Goal: Navigation & Orientation: Find specific page/section

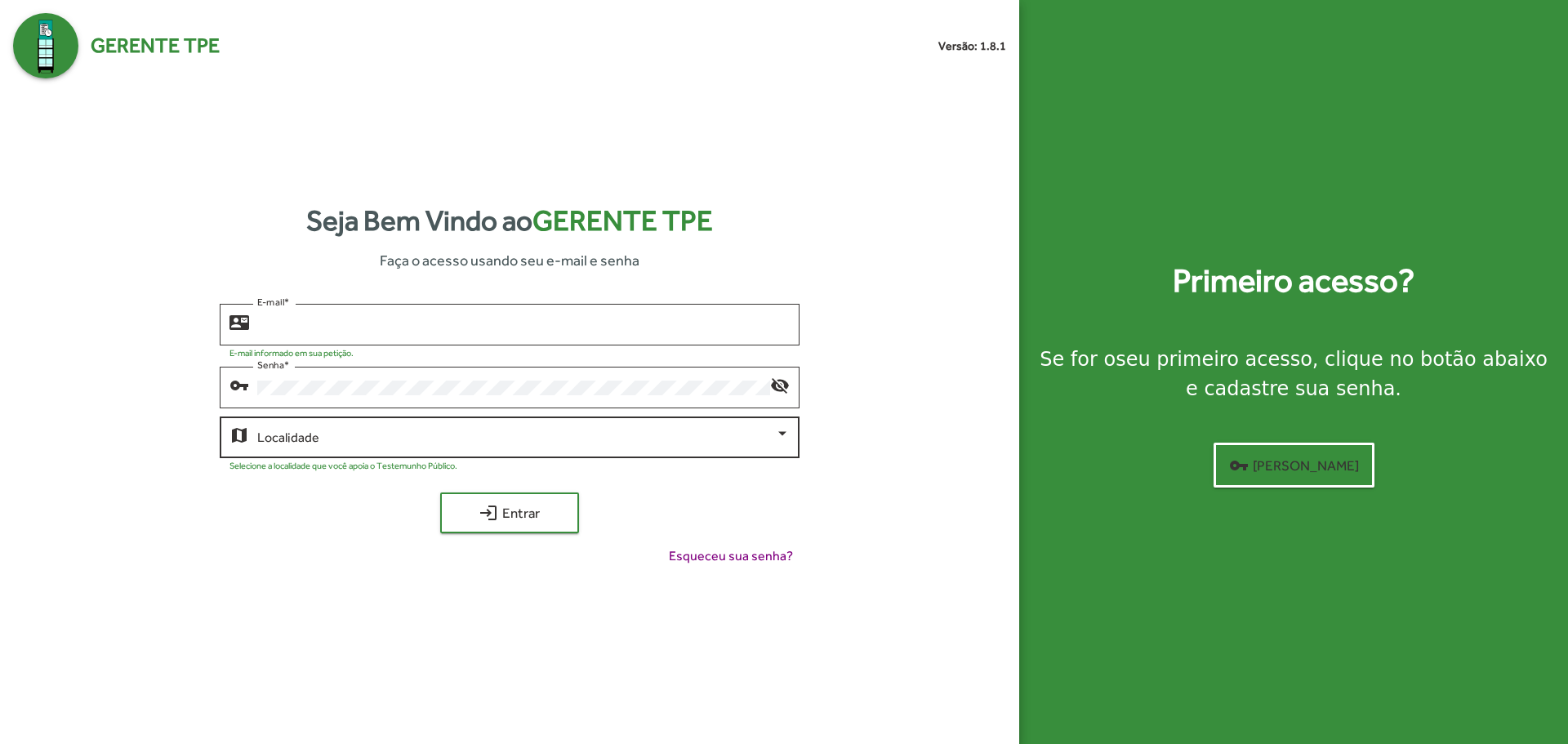
type input "**********"
click at [784, 432] on div at bounding box center [782, 434] width 8 height 4
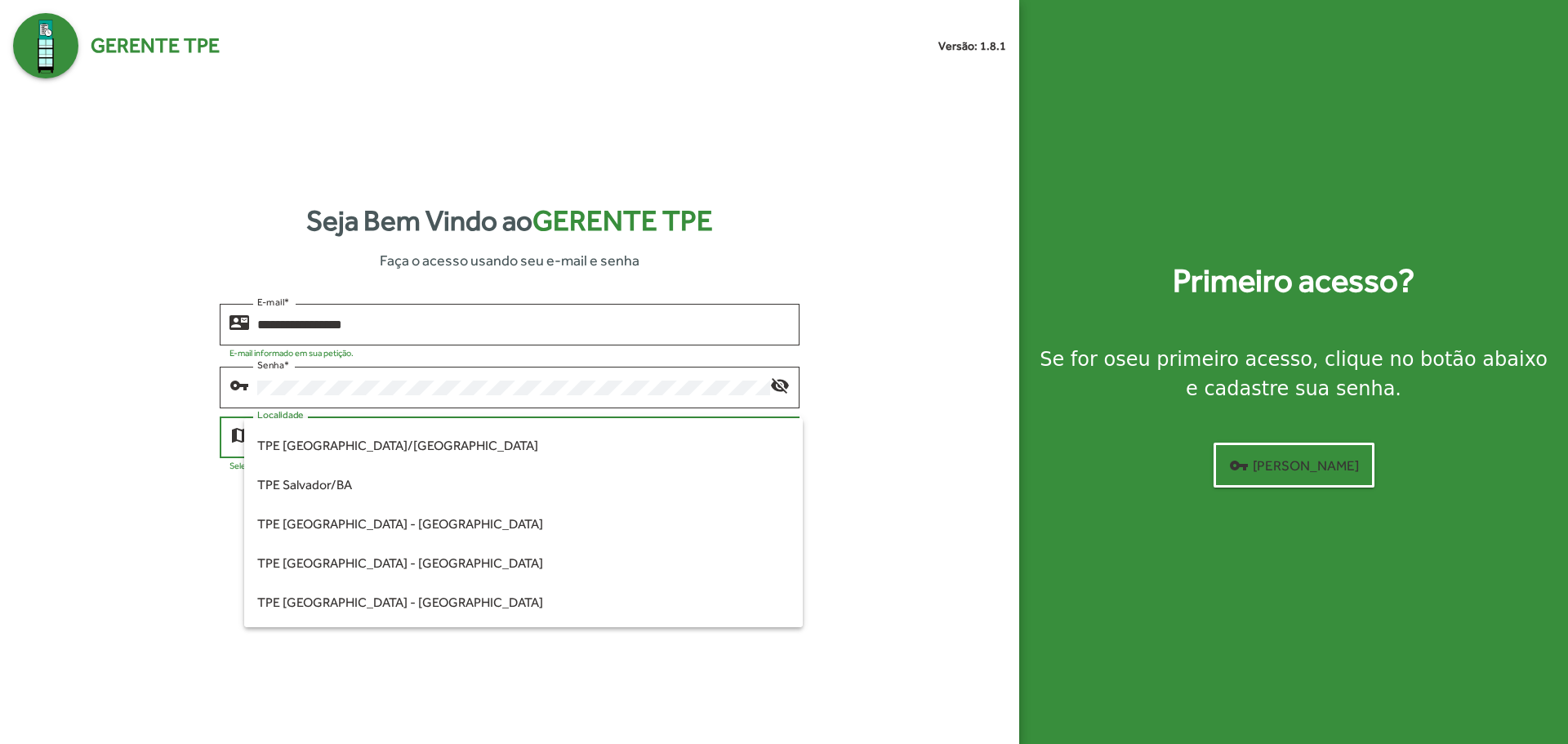
scroll to position [294, 0]
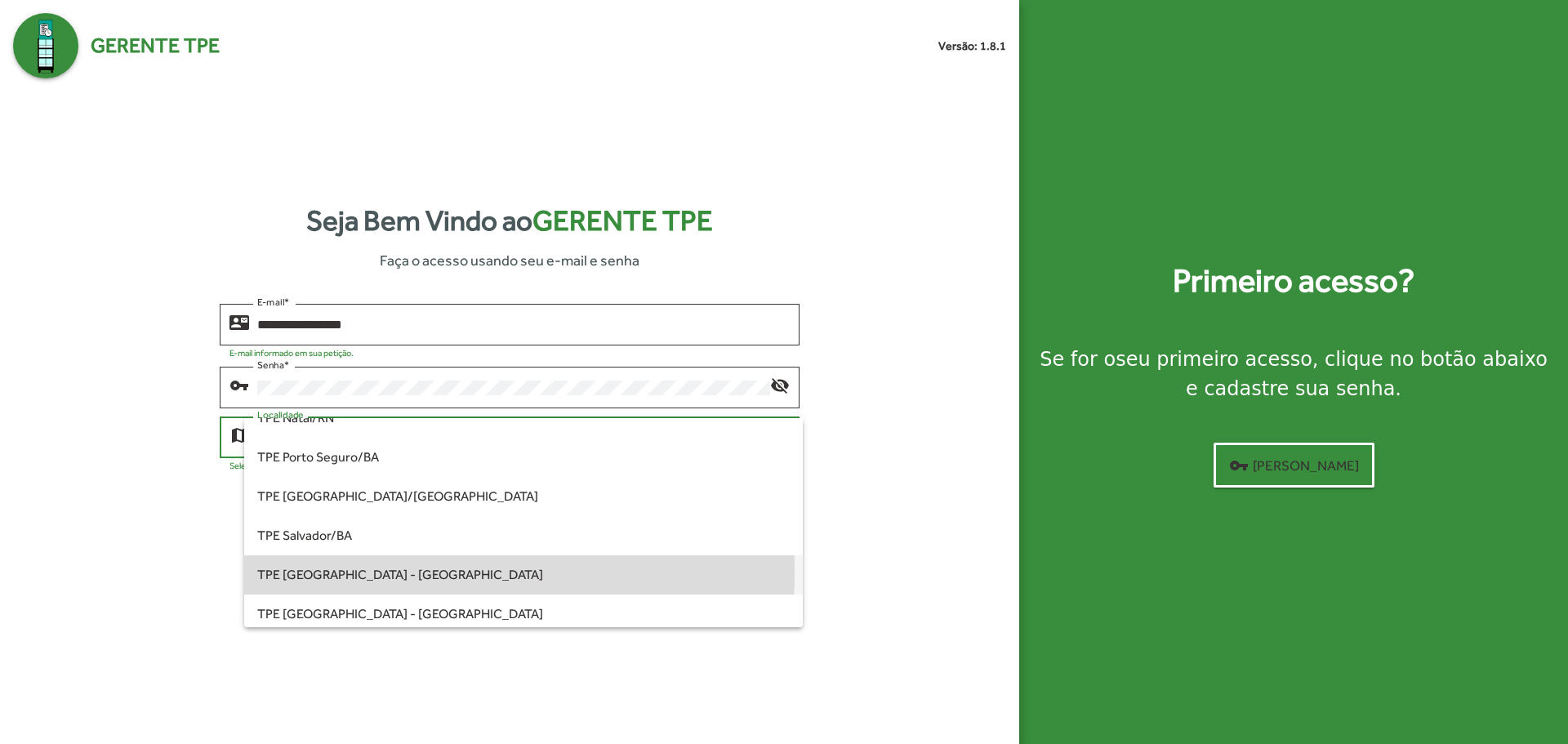
click at [367, 572] on span "TPE [GEOGRAPHIC_DATA] - [GEOGRAPHIC_DATA]" at bounding box center [523, 575] width 532 height 39
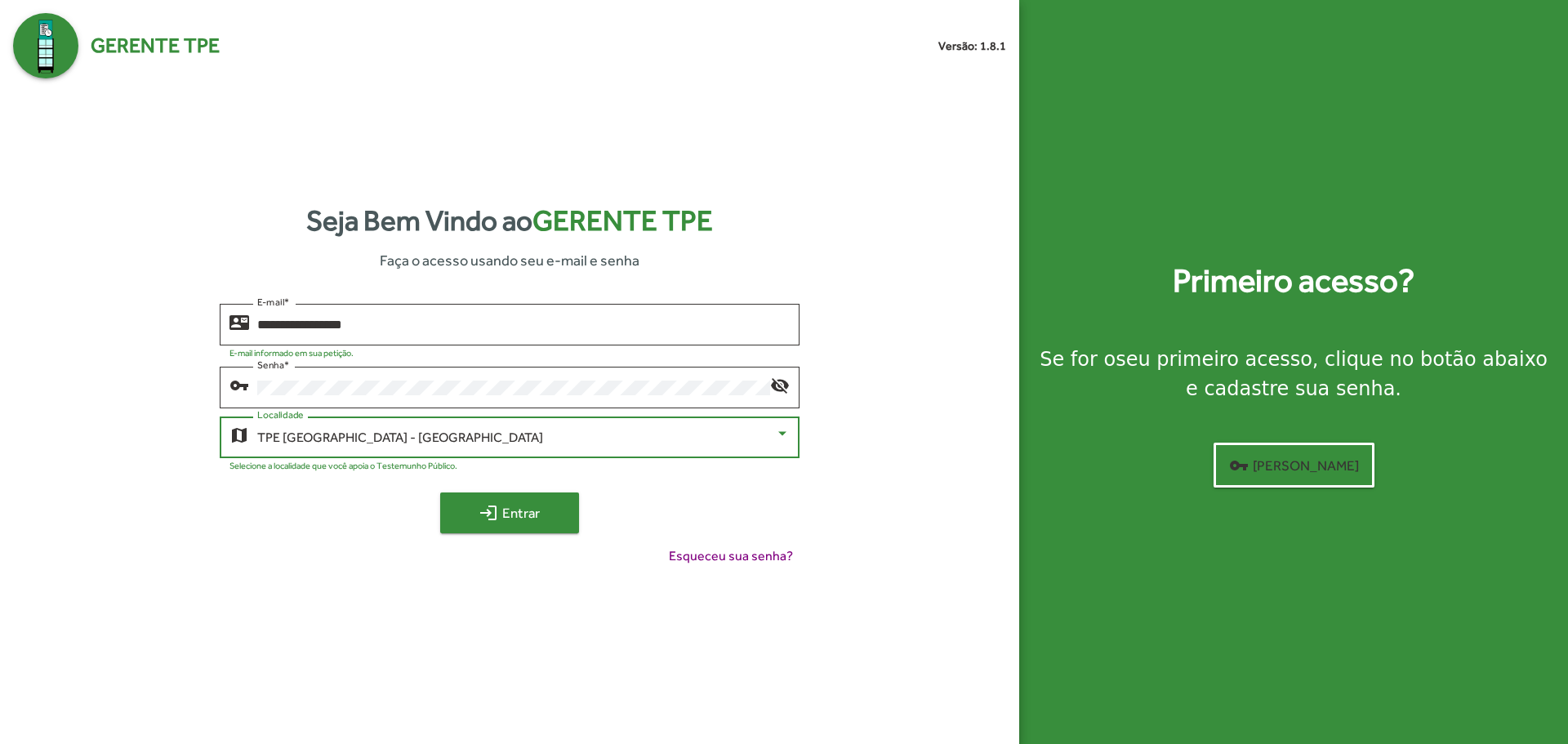
click at [503, 513] on span "login Entrar" at bounding box center [509, 513] width 109 height 29
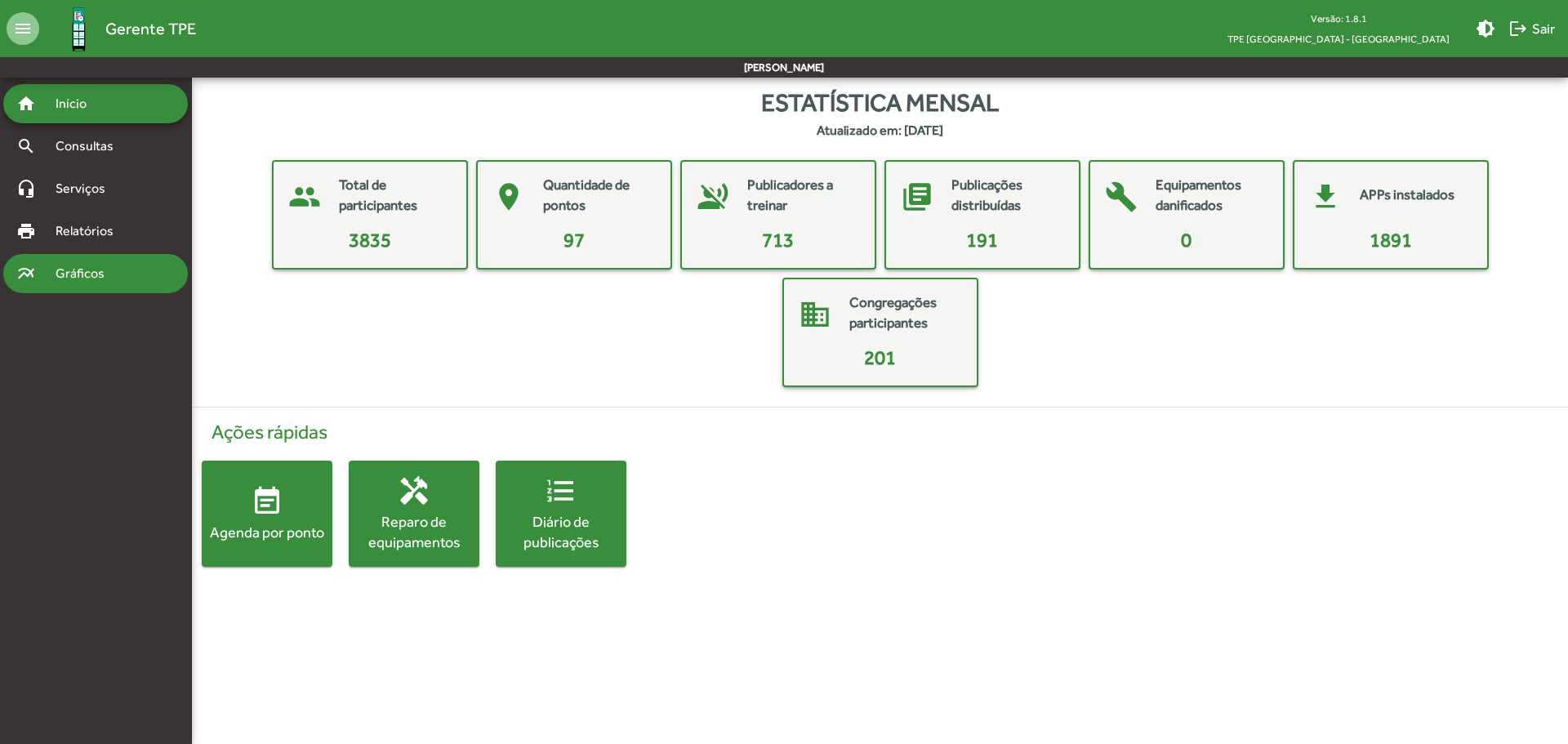
click at [72, 270] on span "Gráficos" at bounding box center [86, 273] width 81 height 19
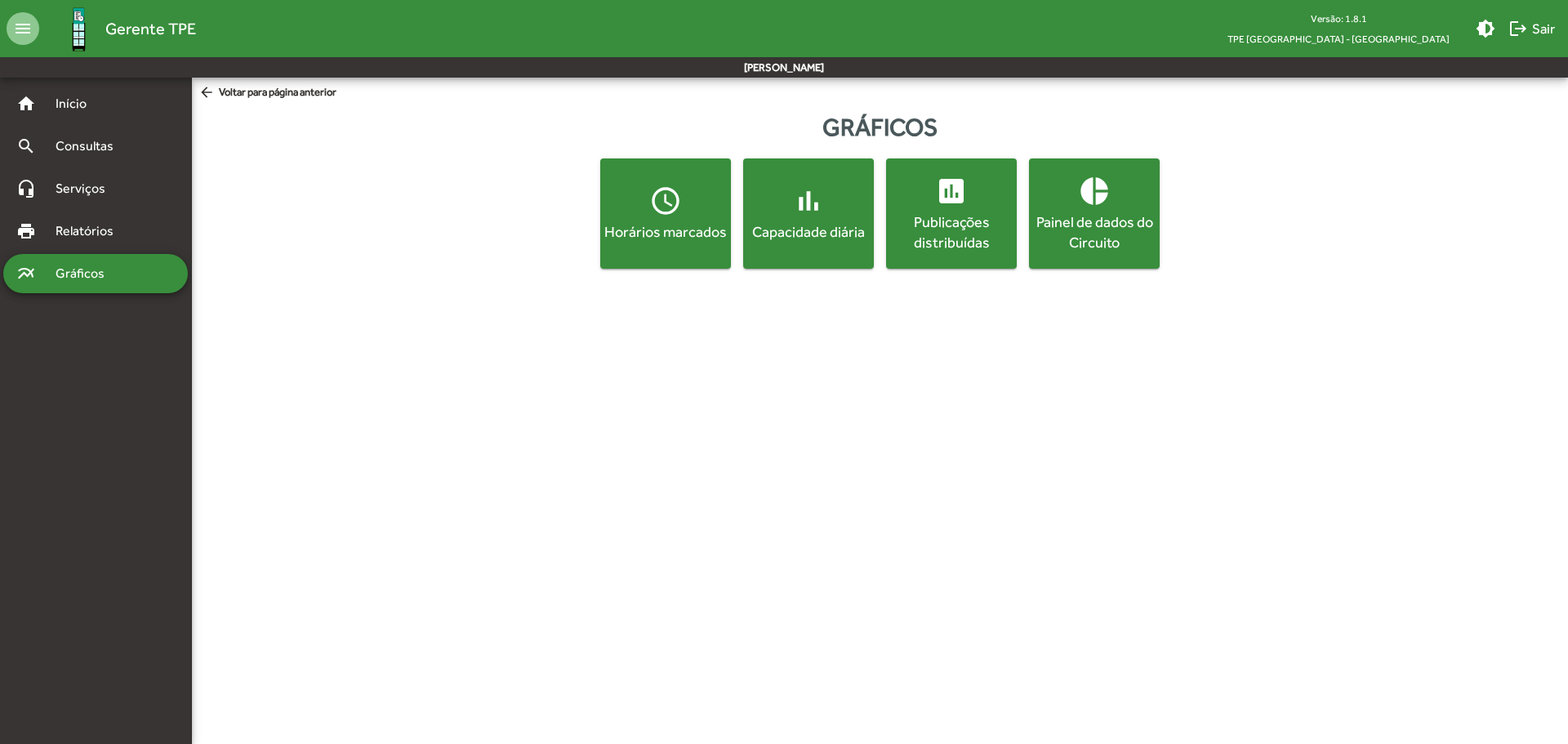
click at [658, 232] on div "Horários marcados" at bounding box center [665, 231] width 124 height 20
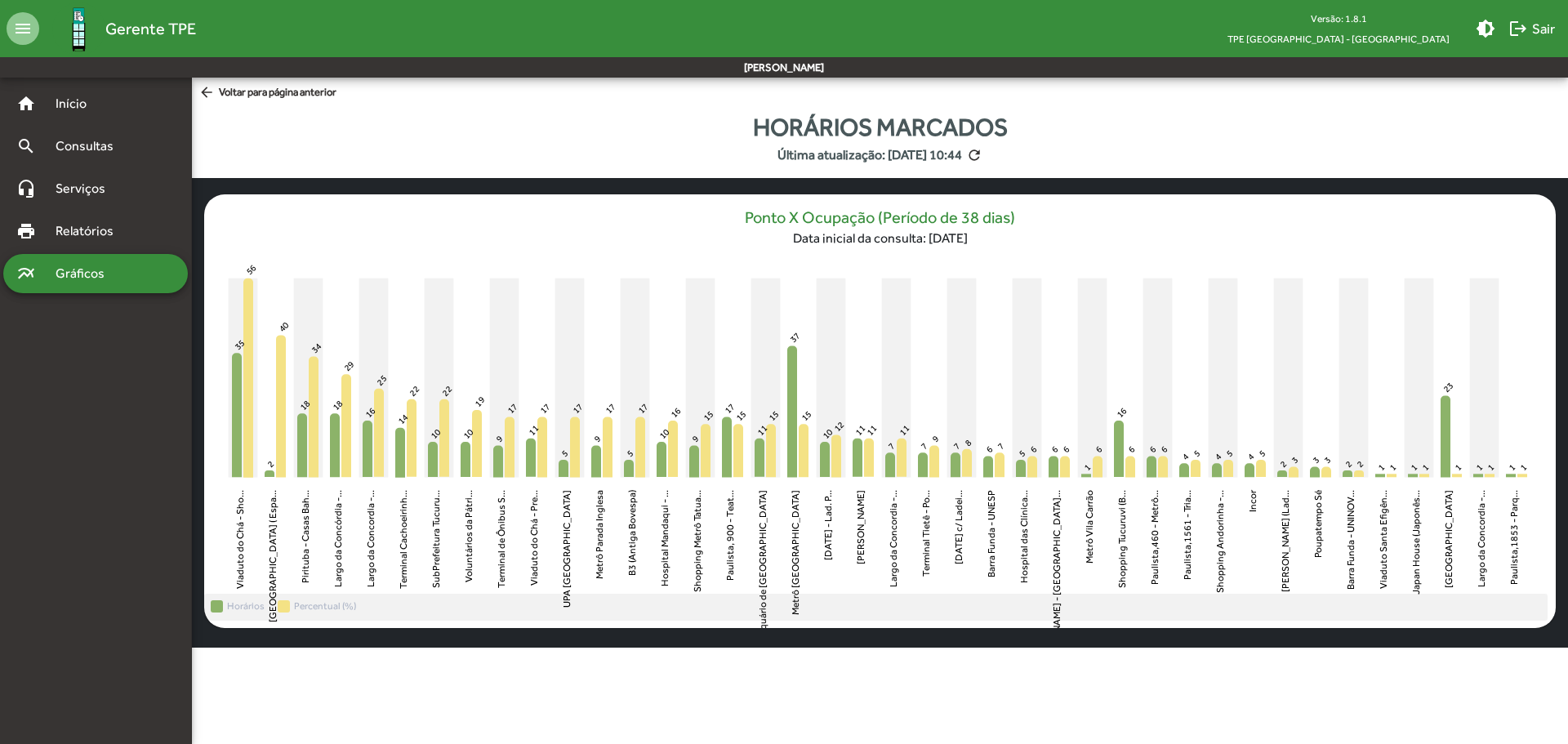
click at [93, 282] on span "Gráficos" at bounding box center [86, 273] width 81 height 19
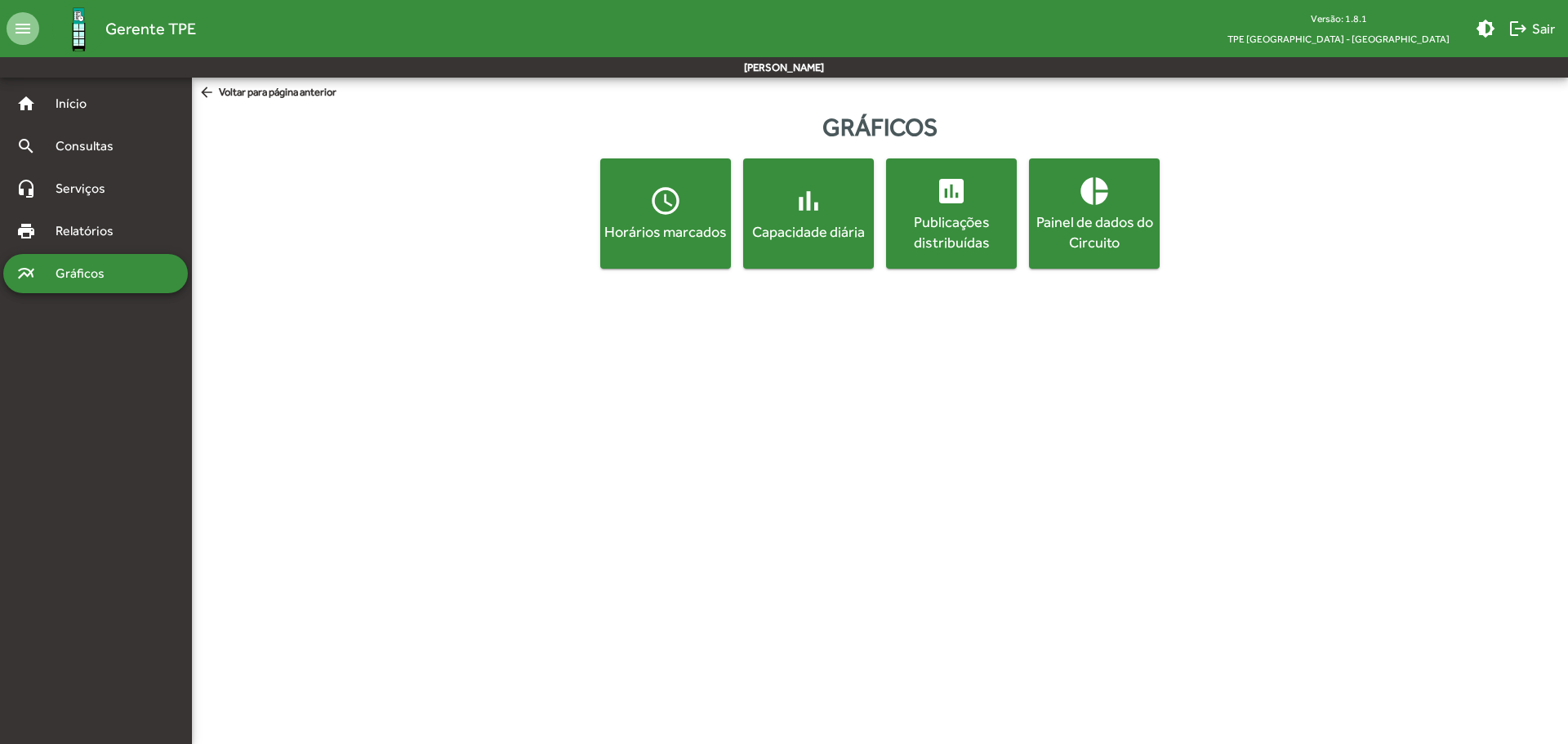
click at [817, 209] on mat-icon "bar_chart" at bounding box center [808, 201] width 33 height 33
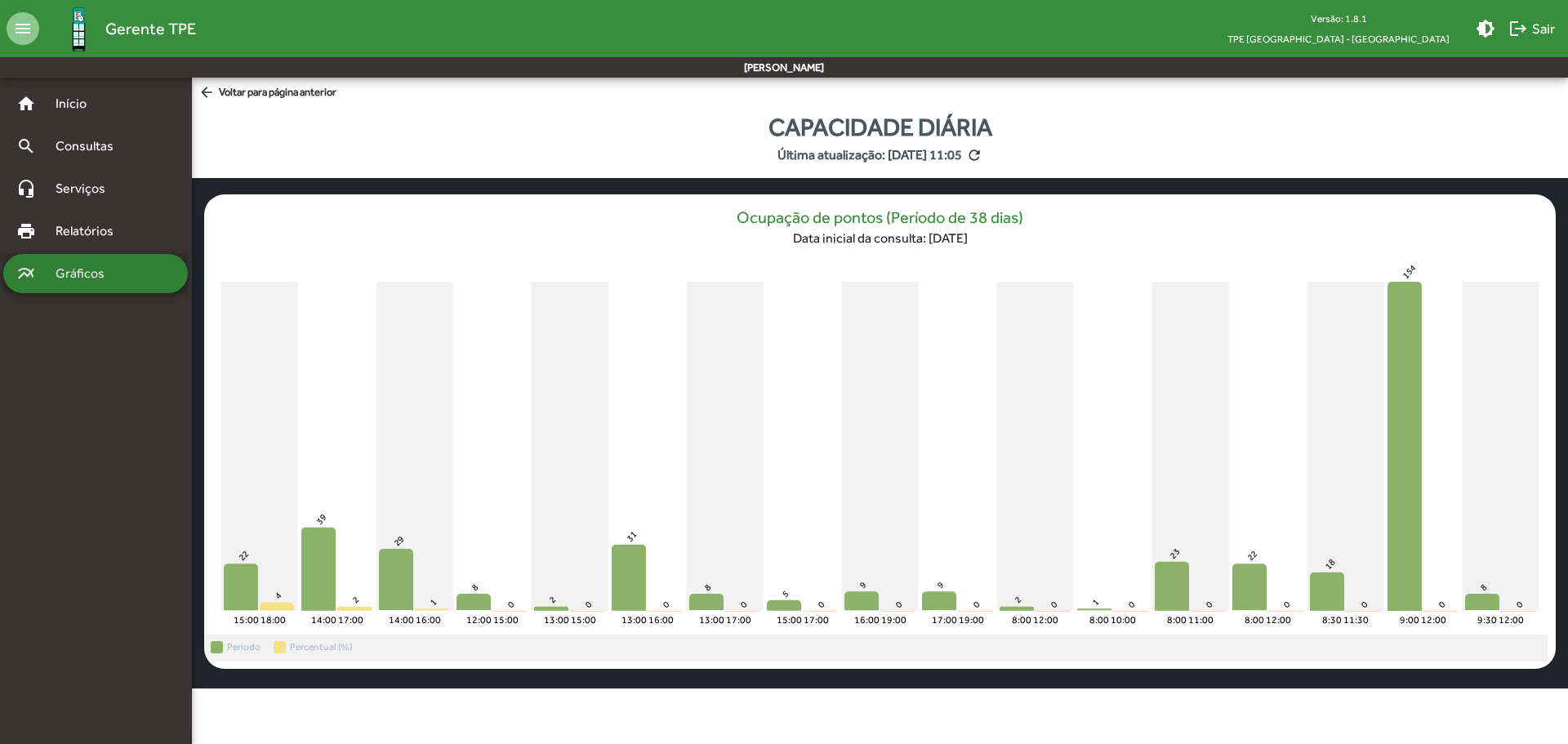
click at [95, 277] on span "Gráficos" at bounding box center [86, 273] width 81 height 19
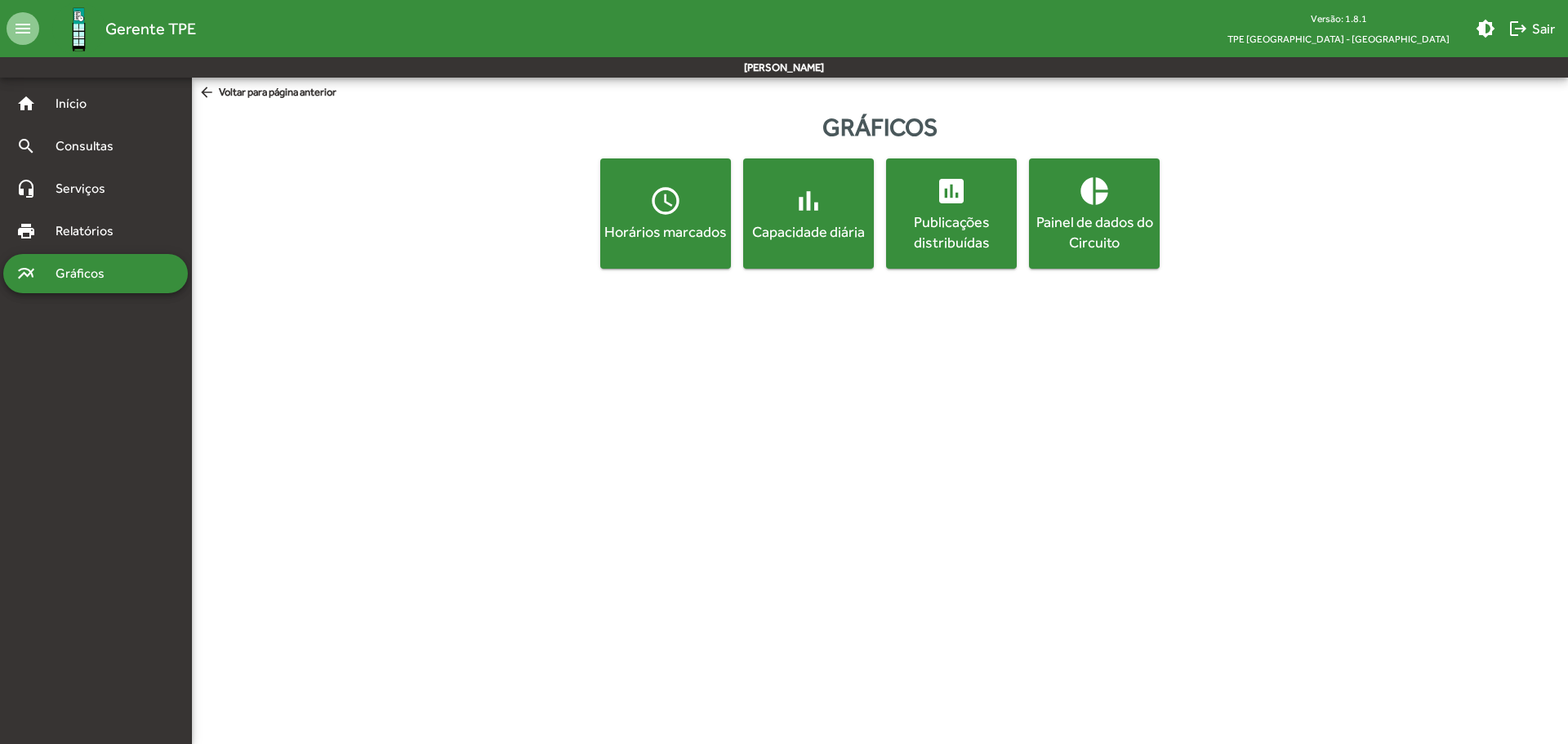
click at [935, 222] on div "Publicações distribuídas" at bounding box center [951, 231] width 124 height 40
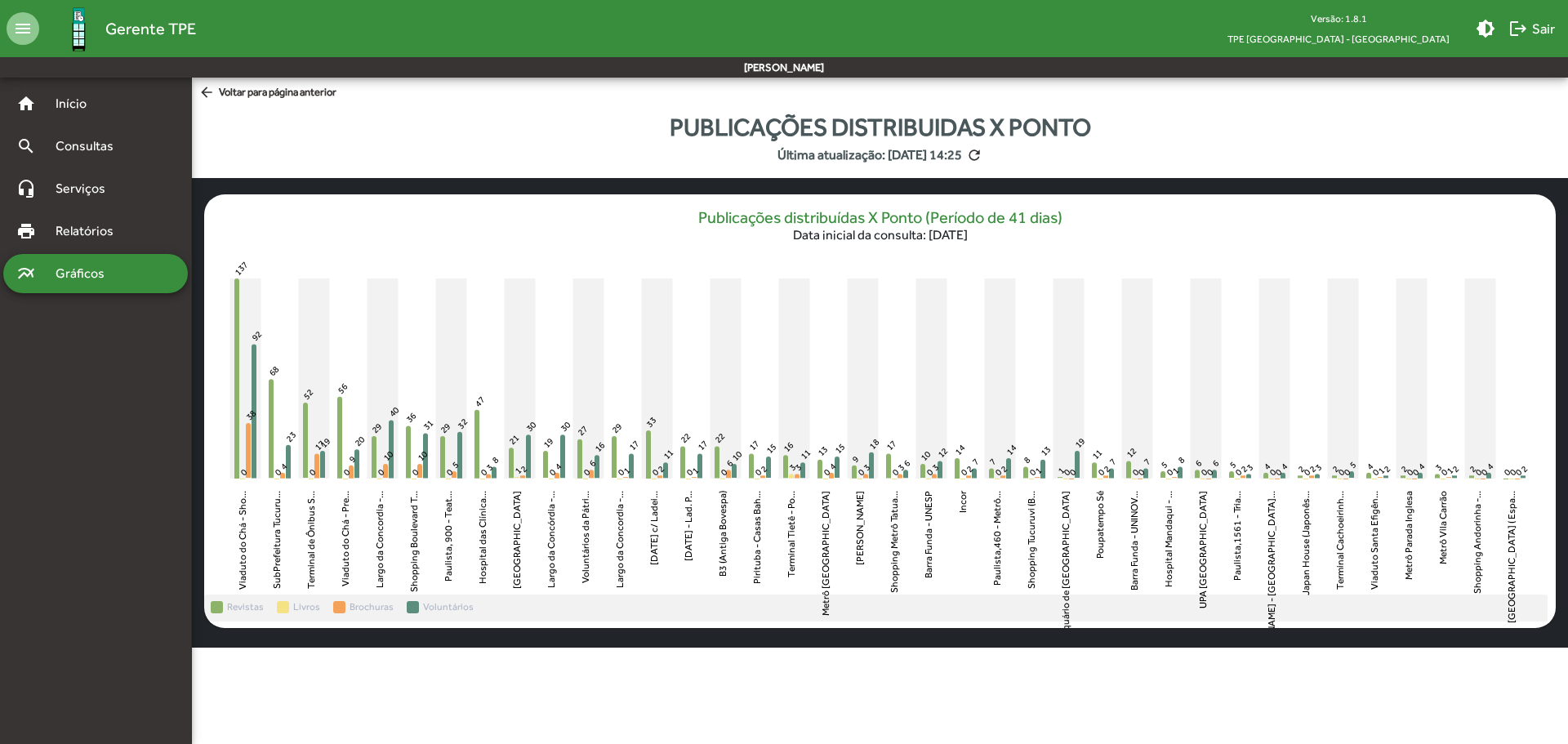
click at [93, 284] on div "multiline_chart Gráficos" at bounding box center [96, 274] width 185 height 39
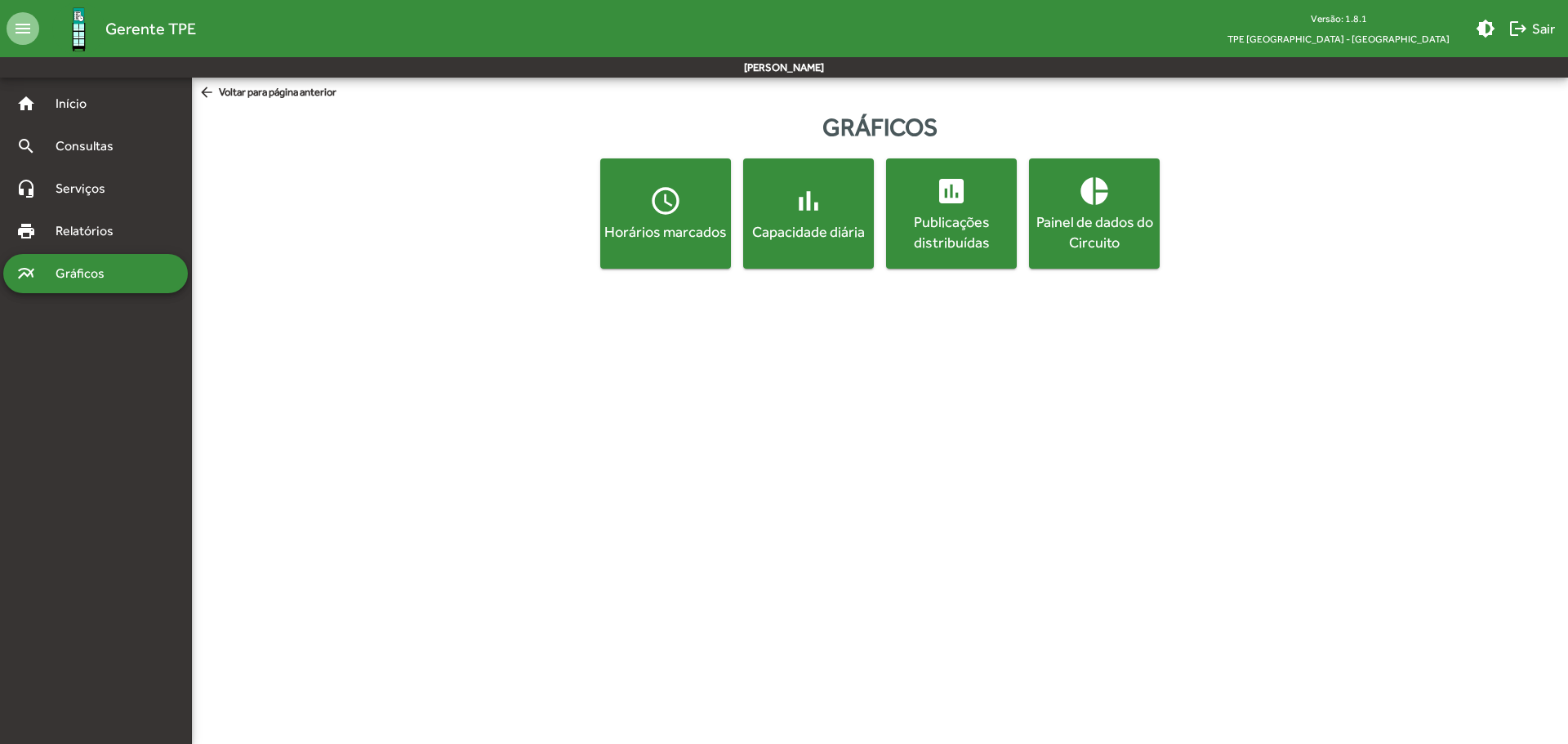
click at [1133, 240] on div "Painel de dados do Circuito" at bounding box center [1094, 231] width 124 height 40
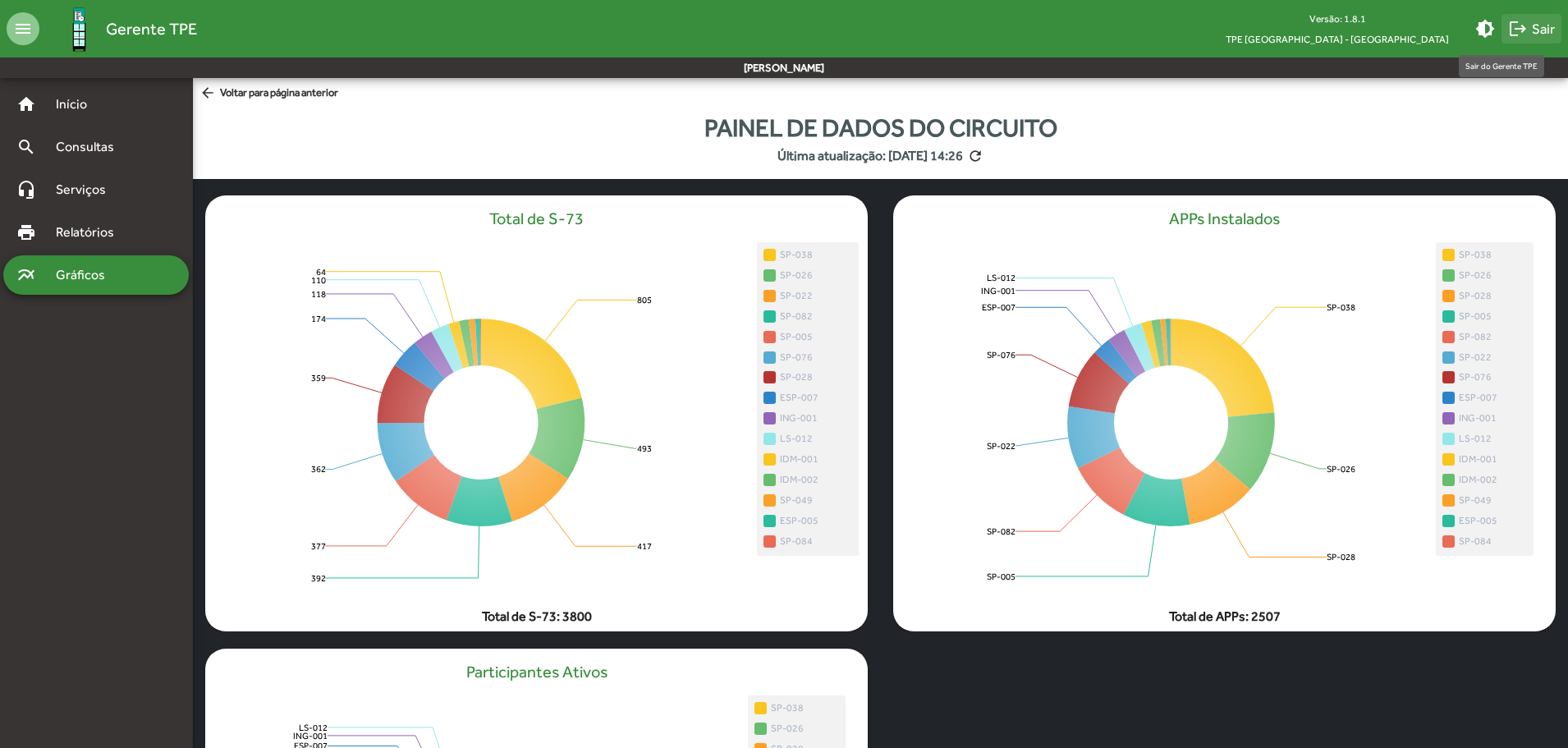
click at [1532, 32] on span "logout Sair" at bounding box center [1531, 29] width 47 height 30
